Goal: Information Seeking & Learning: Learn about a topic

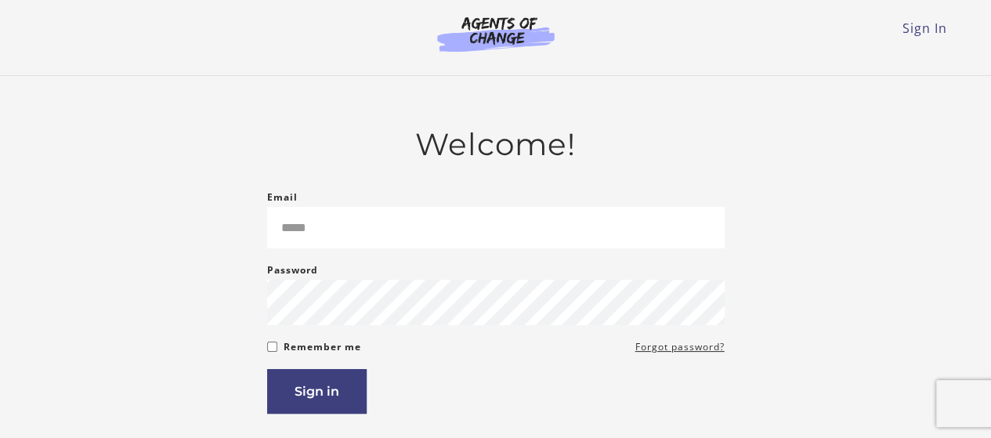
type input "*"
type input "**********"
click at [343, 384] on button "Sign in" at bounding box center [316, 391] width 99 height 45
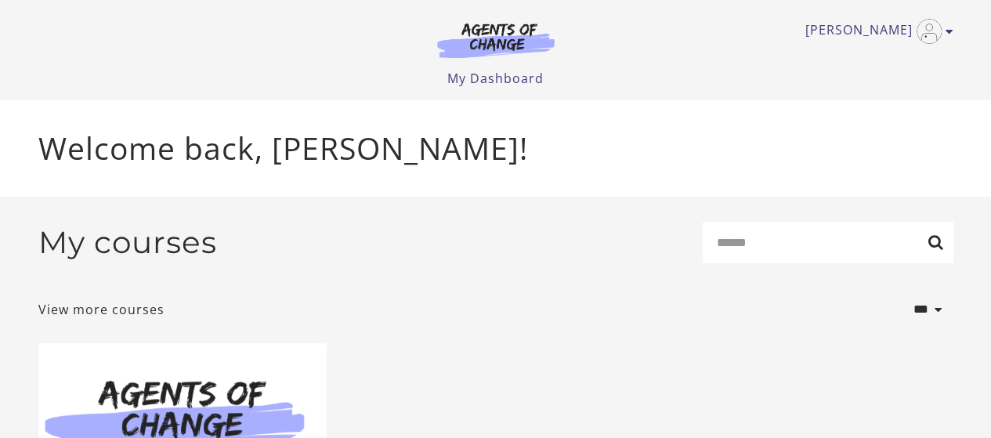
scroll to position [283, 0]
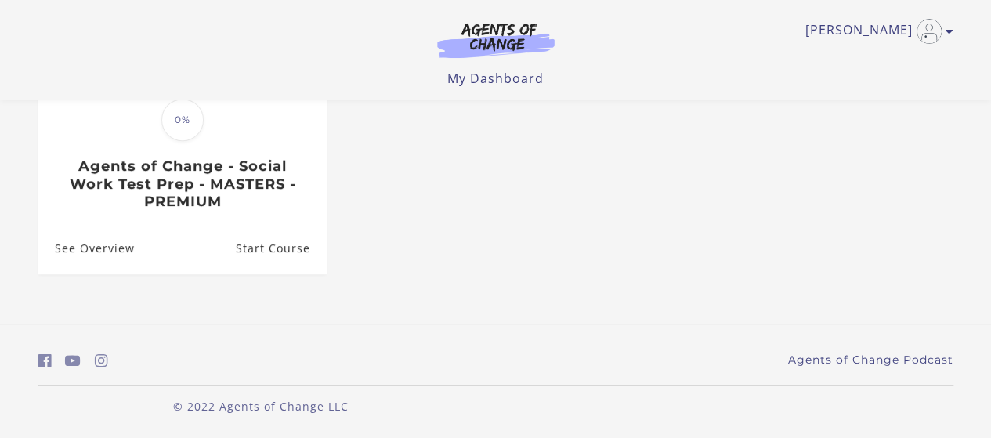
click at [201, 194] on h3 "Agents of Change - Social Work Test Prep - MASTERS - PREMIUM" at bounding box center [182, 183] width 255 height 53
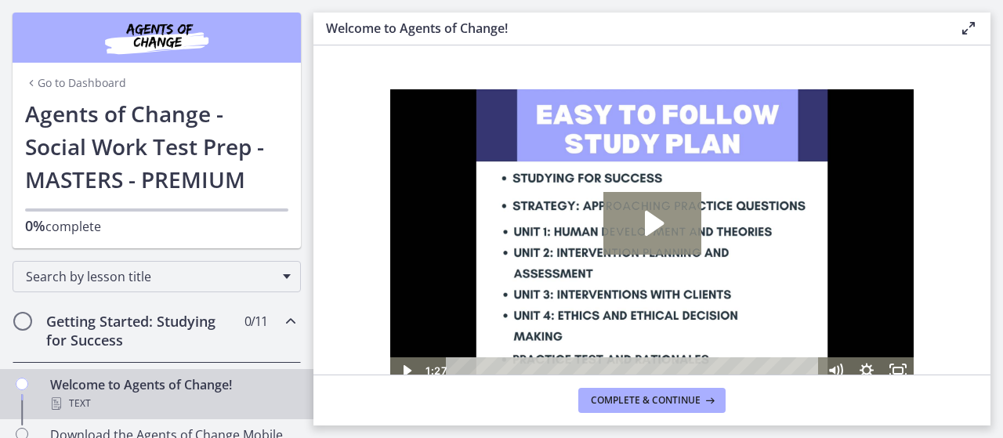
click at [646, 219] on icon "Play Video: c1o6hcmjueu5qasqsu00.mp4" at bounding box center [654, 223] width 19 height 25
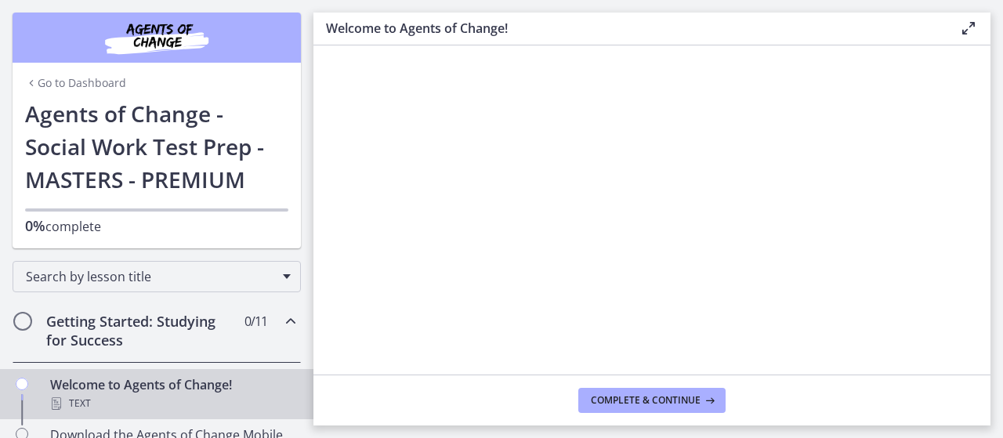
click at [950, 330] on section "Welcome! We are grateful that you have placed your trust in Agents of Change to…" at bounding box center [651, 209] width 677 height 329
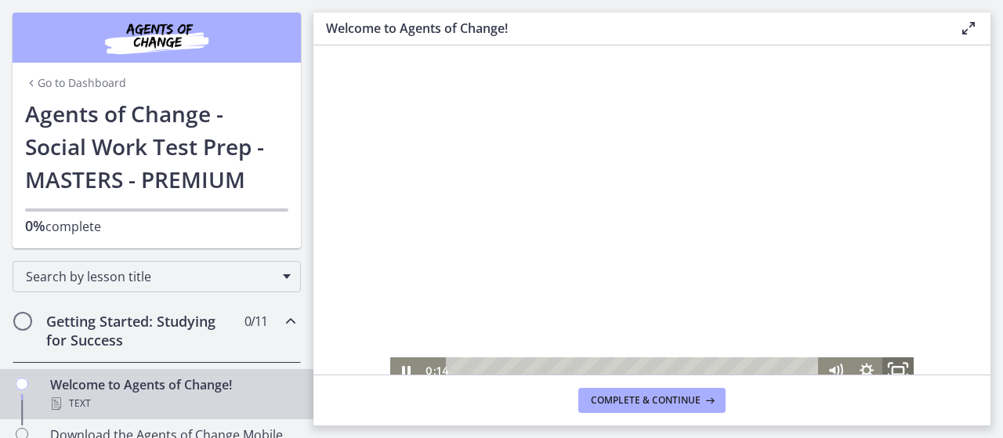
click at [903, 367] on icon "Fullscreen" at bounding box center [898, 370] width 38 height 32
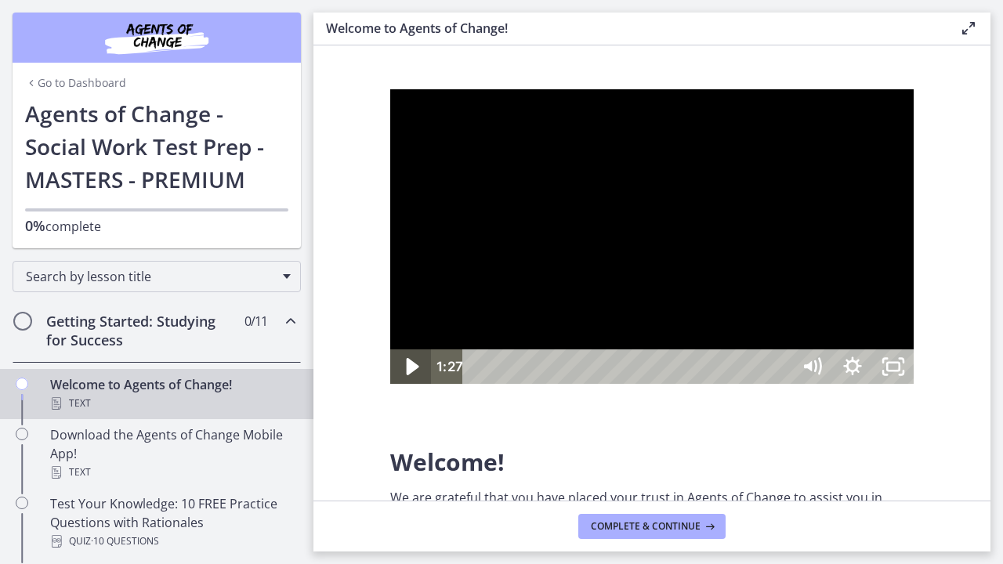
click at [417, 388] on icon "Play Video" at bounding box center [412, 367] width 49 height 42
click at [913, 384] on icon "Unfullscreen" at bounding box center [893, 366] width 41 height 34
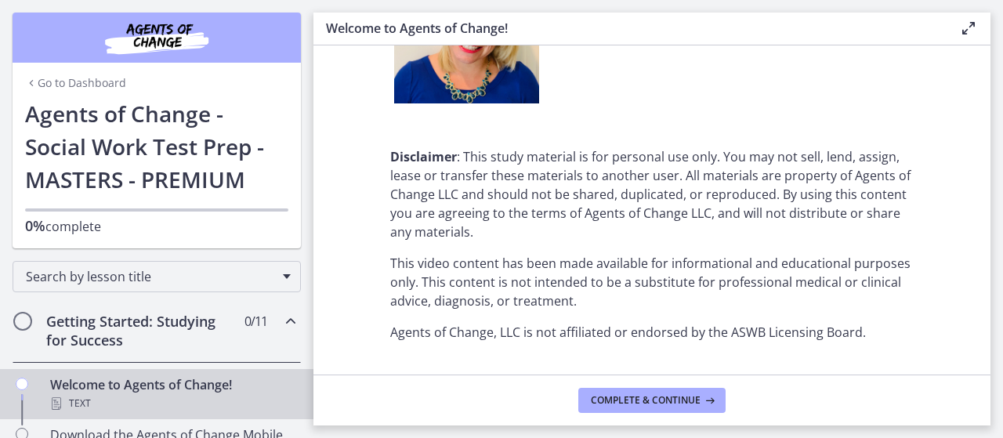
scroll to position [2125, 0]
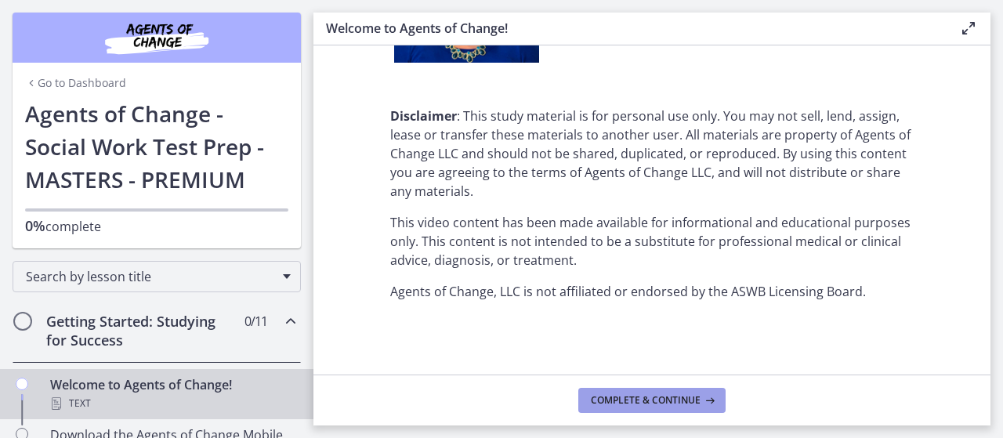
click at [683, 395] on span "Complete & continue" at bounding box center [646, 400] width 110 height 13
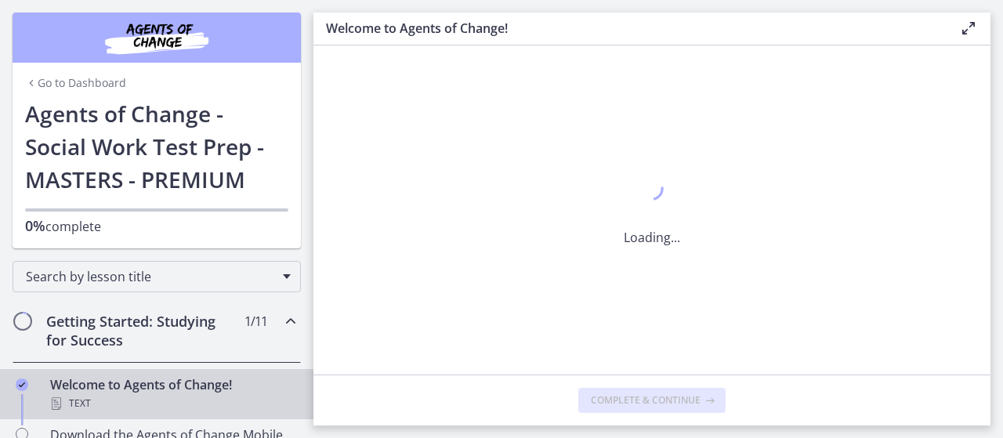
scroll to position [0, 0]
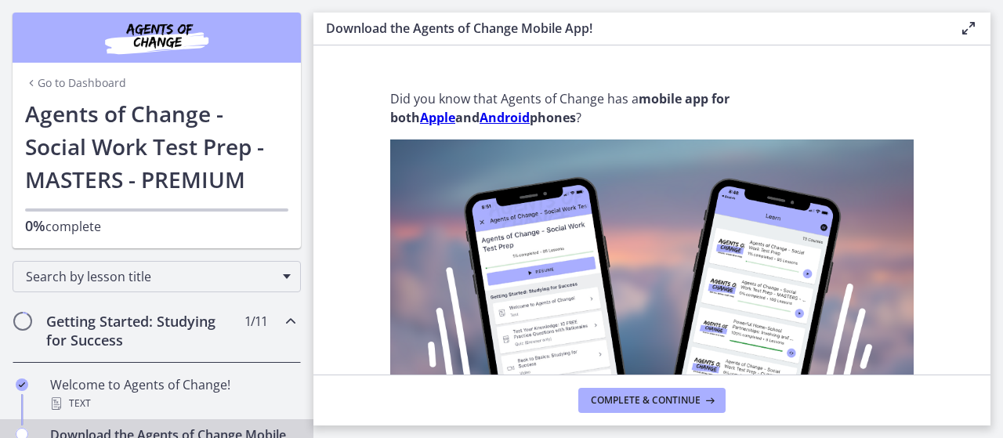
scroll to position [629, 0]
